Goal: Task Accomplishment & Management: Manage account settings

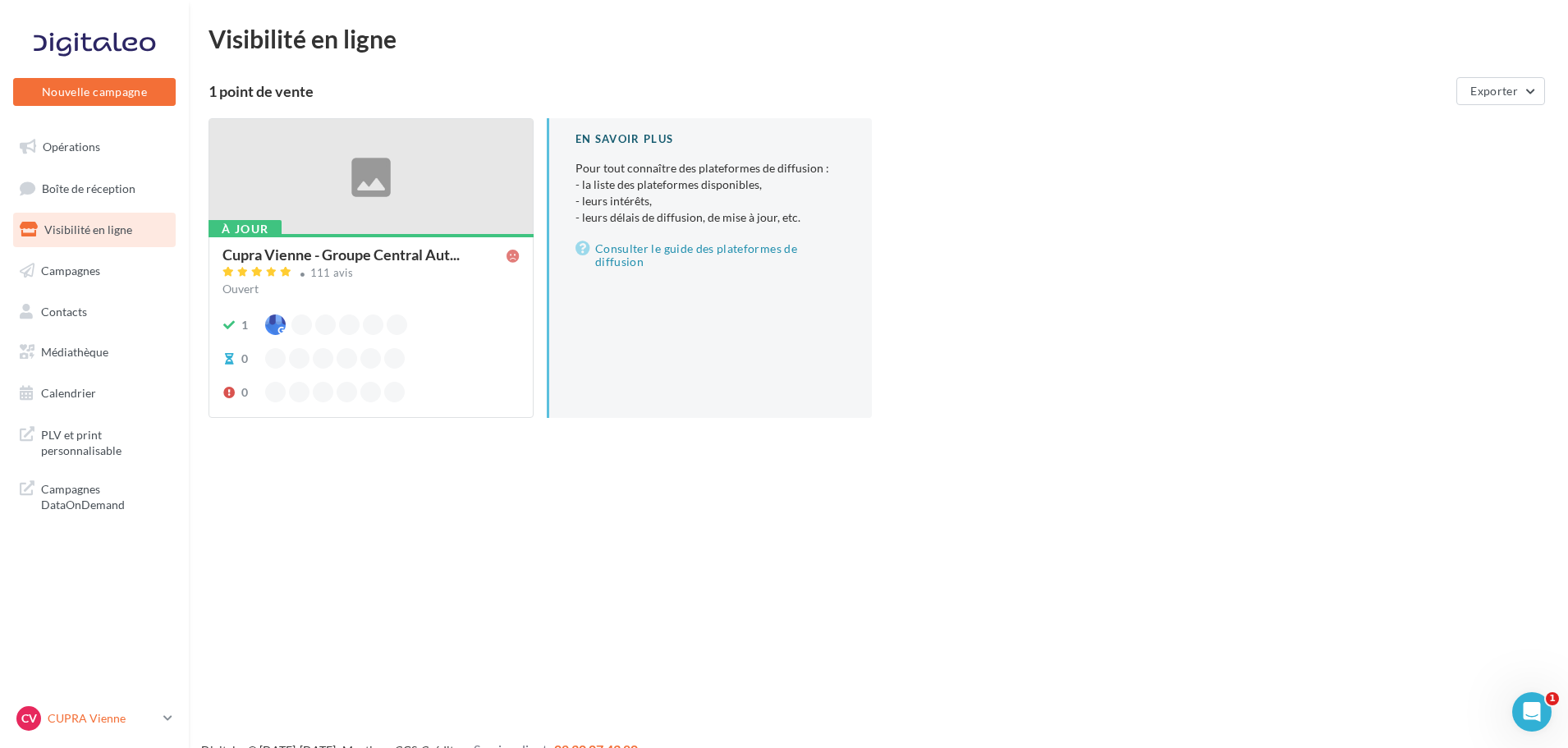
click at [107, 718] on p "CUPRA Vienne" at bounding box center [102, 718] width 109 height 17
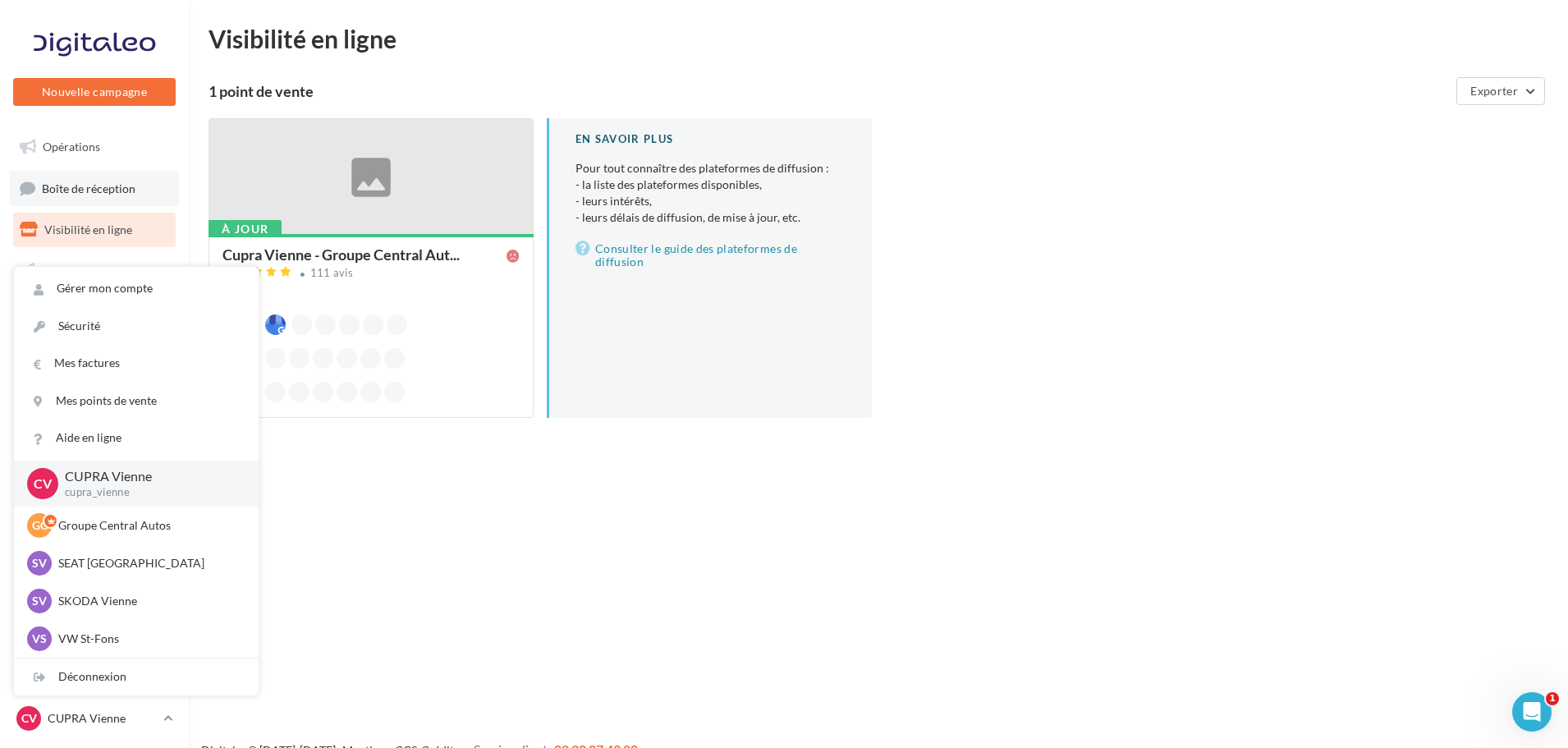
click at [101, 196] on link "Boîte de réception" at bounding box center [94, 188] width 170 height 36
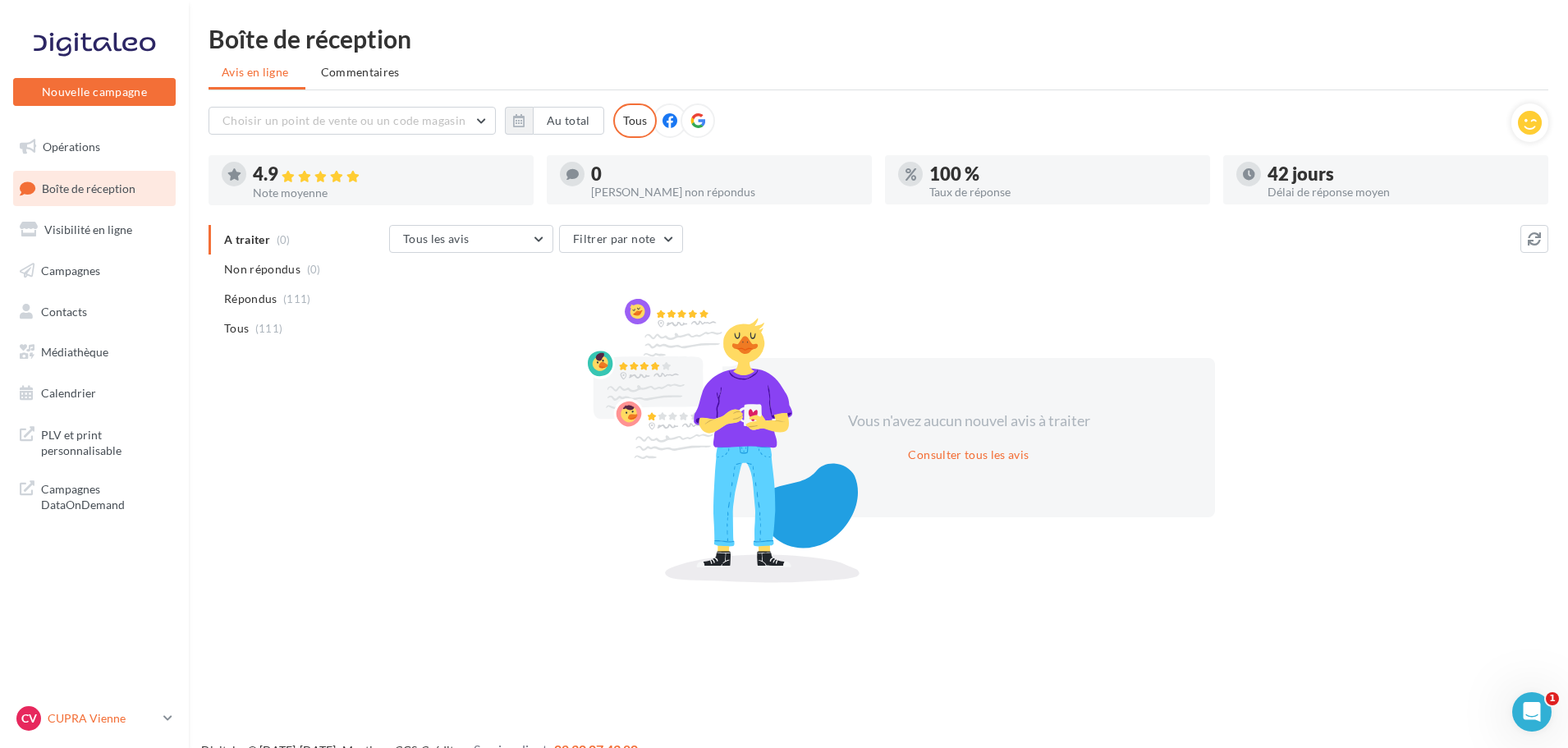
click at [41, 713] on div "CV" at bounding box center [29, 718] width 25 height 25
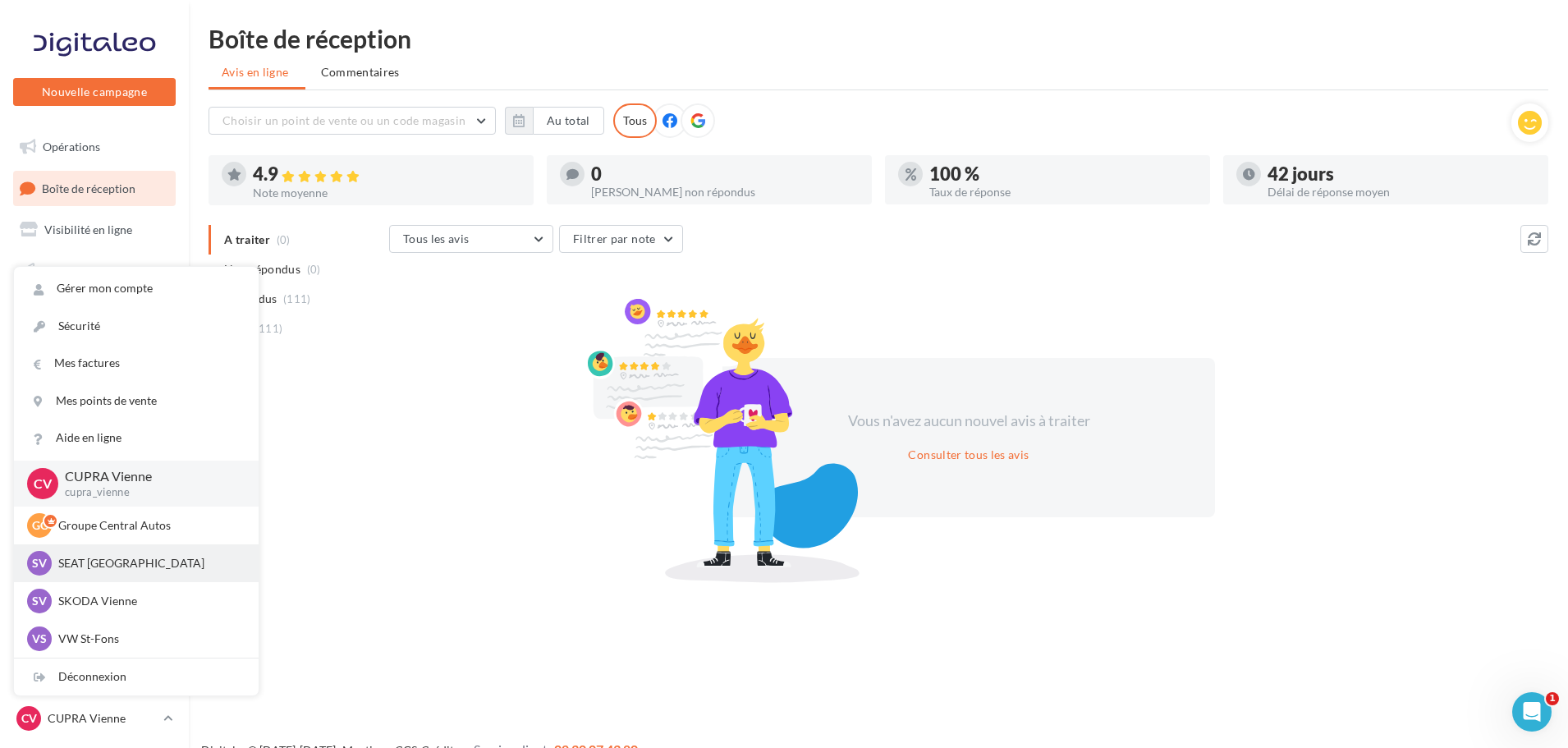
click at [126, 563] on p "SEAT [GEOGRAPHIC_DATA]" at bounding box center [149, 563] width 181 height 17
